Goal: Information Seeking & Learning: Compare options

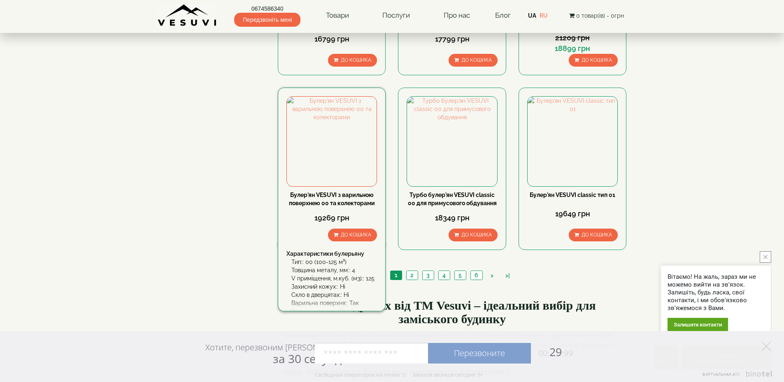
scroll to position [933, 0]
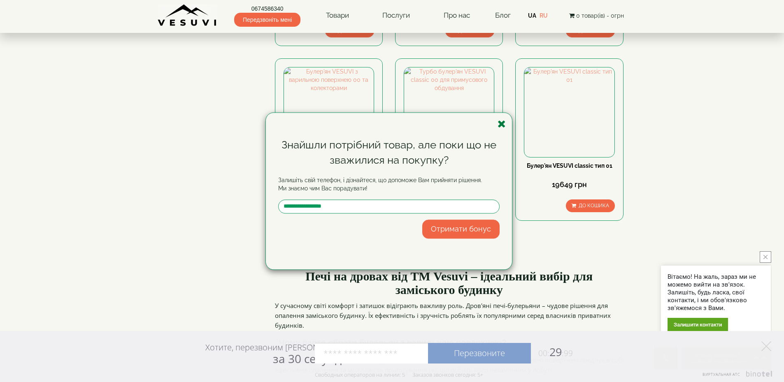
click at [505, 125] on icon "button" at bounding box center [502, 124] width 8 height 10
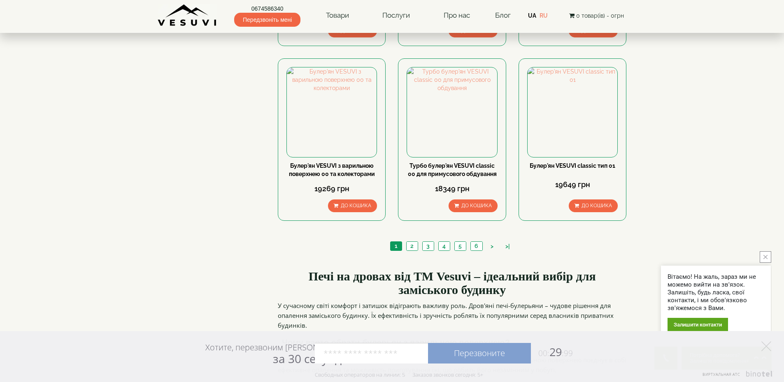
click at [764, 258] on icon "close button" at bounding box center [765, 257] width 4 height 4
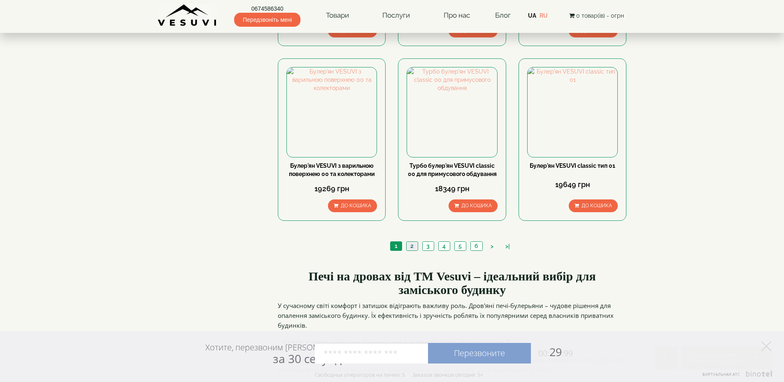
click at [411, 242] on link "2" at bounding box center [412, 246] width 12 height 9
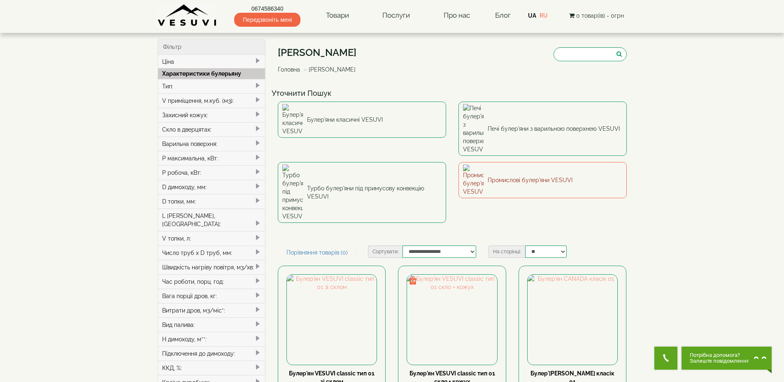
click at [510, 162] on link "Промислові булер'яни VESUVI" at bounding box center [543, 180] width 168 height 36
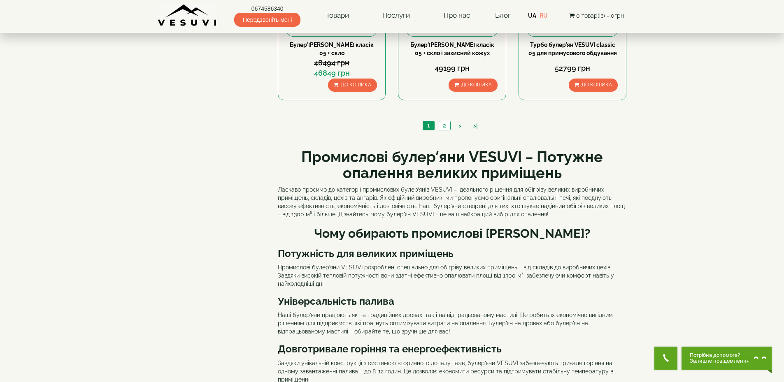
scroll to position [878, 0]
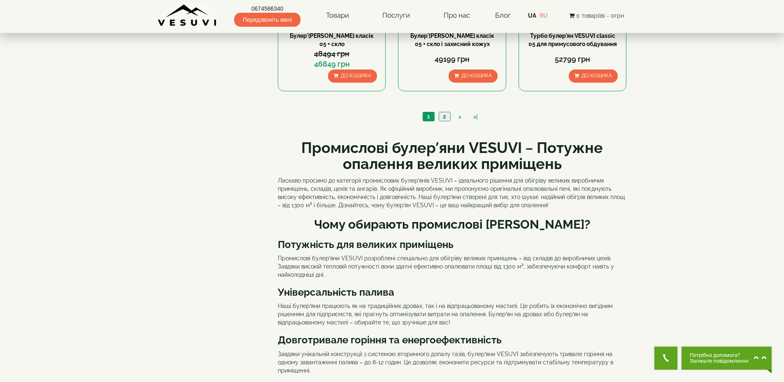
click at [443, 115] on link "2" at bounding box center [445, 116] width 12 height 9
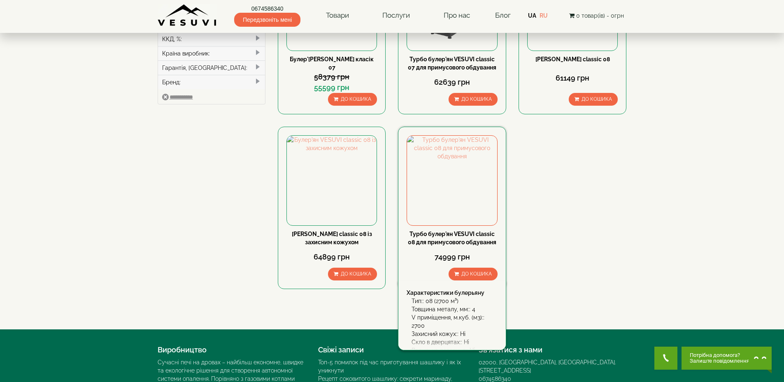
scroll to position [357, 0]
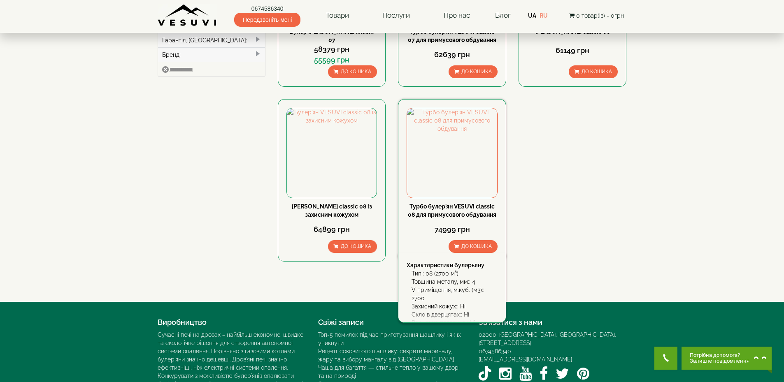
click at [459, 214] on link "Турбо булер'ян VESUVI classic 08 для примусового обдування" at bounding box center [452, 210] width 88 height 15
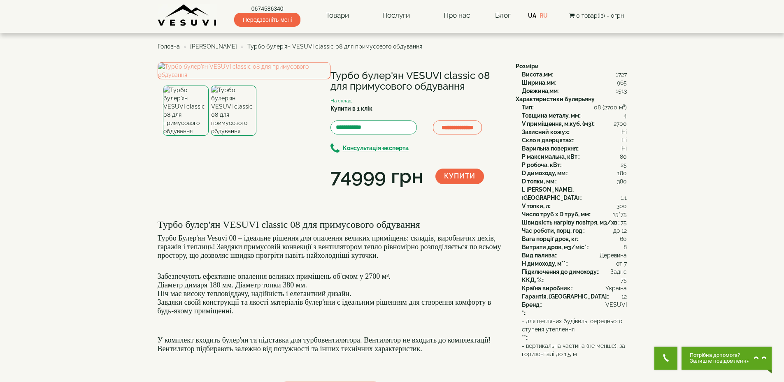
click at [243, 136] on img at bounding box center [234, 111] width 46 height 50
click at [195, 136] on img at bounding box center [186, 111] width 46 height 50
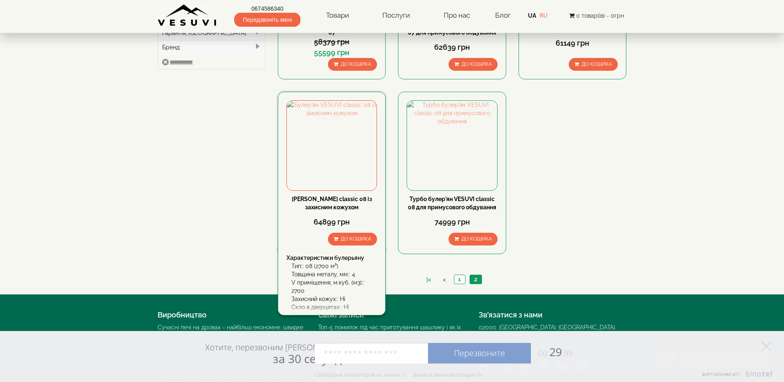
scroll to position [384, 0]
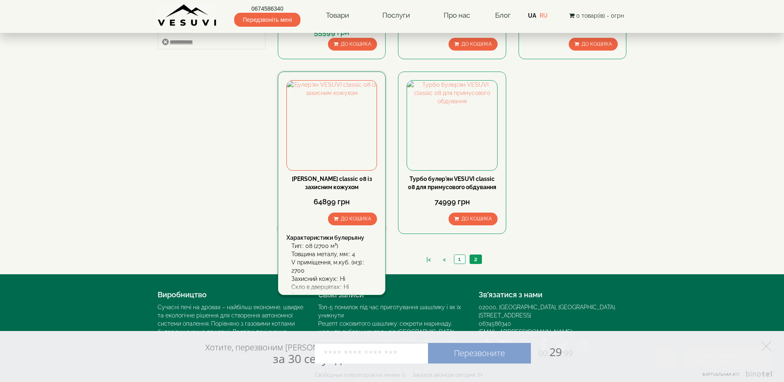
click at [333, 184] on link "[PERSON_NAME] classic 08 із захисним кожухом" at bounding box center [332, 183] width 80 height 15
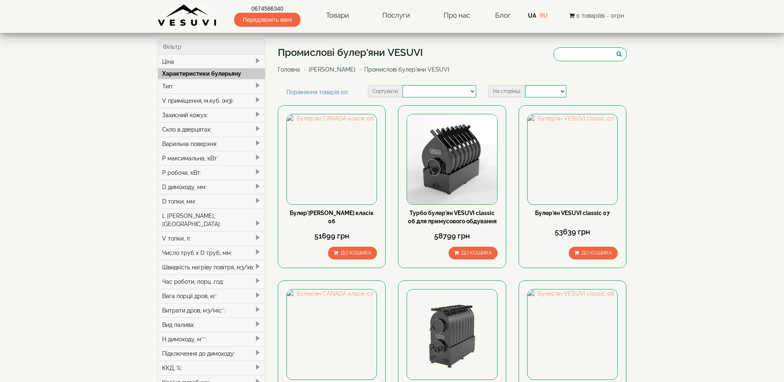
select select
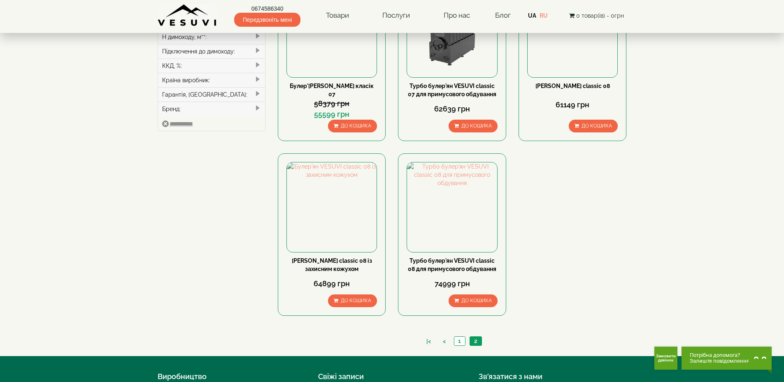
scroll to position [302, 0]
